Goal: Task Accomplishment & Management: Use online tool/utility

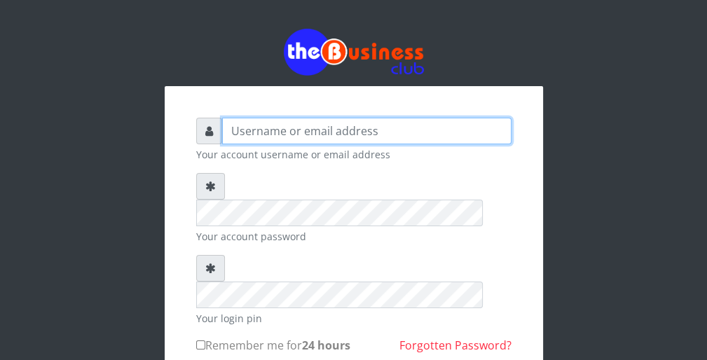
type input "wergbac8"
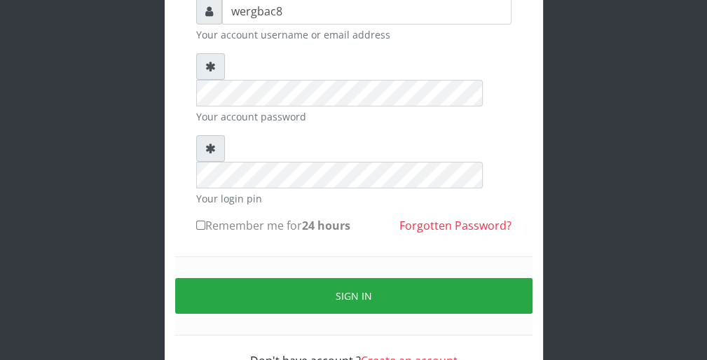
scroll to position [129, 0]
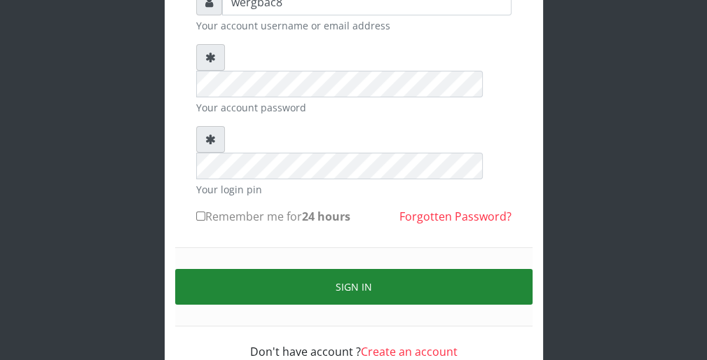
click at [481, 269] on button "Sign in" at bounding box center [353, 287] width 357 height 36
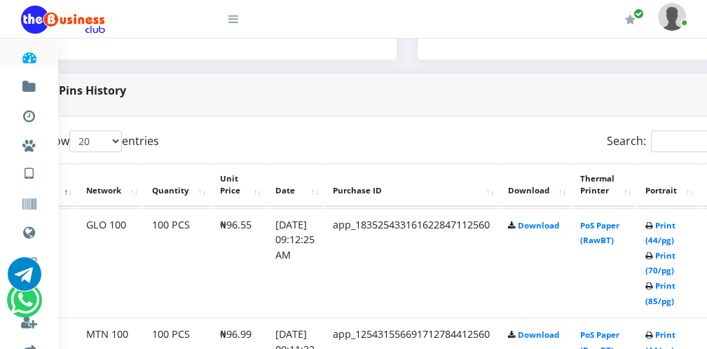
scroll to position [645, 140]
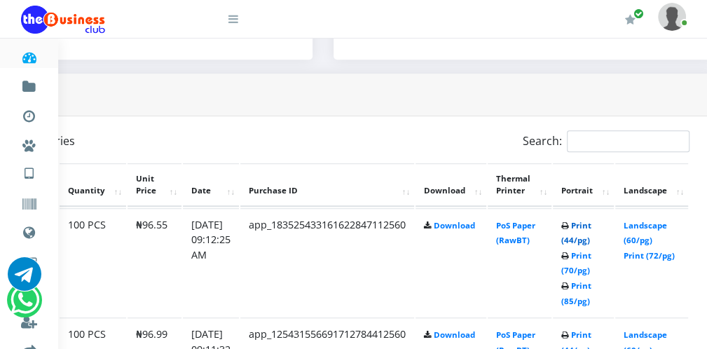
click at [592, 238] on link "Print (44/pg)" at bounding box center [576, 233] width 30 height 26
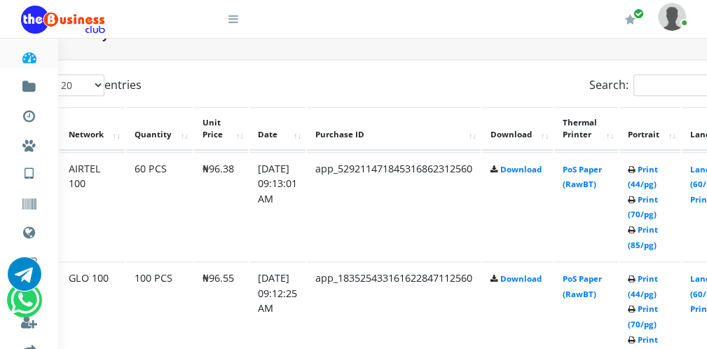
scroll to position [701, 62]
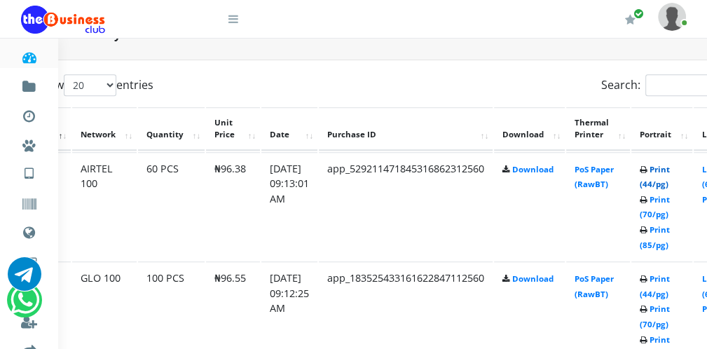
click at [665, 184] on link "Print (44/pg)" at bounding box center [655, 177] width 30 height 26
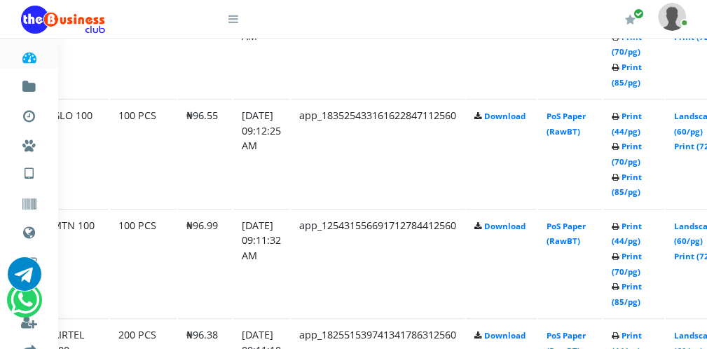
scroll to position [894, 90]
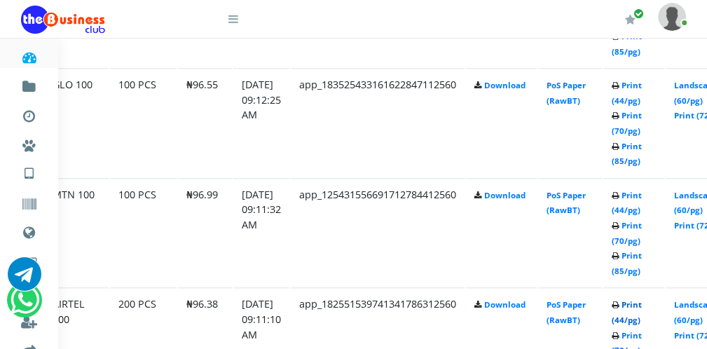
click at [637, 320] on link "Print (44/pg)" at bounding box center [627, 312] width 30 height 26
